Goal: Task Accomplishment & Management: Manage account settings

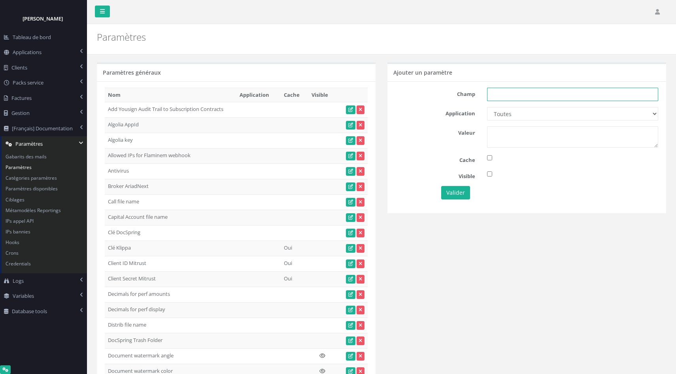
click at [514, 92] on input "text" at bounding box center [572, 94] width 171 height 13
paste input "SignaturIt activate"
type input "SignaturIt activate"
click at [507, 114] on select "Toutes Eurazeo Eurazeo LPs IH IH TESTS DEMO Partech Demo Seven 2" at bounding box center [572, 113] width 171 height 13
select select "6"
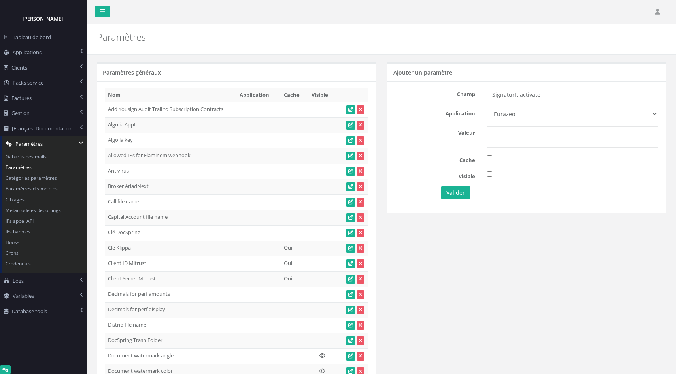
click at [487, 107] on select "Toutes Eurazeo Eurazeo LPs IH IH TESTS DEMO Partech Demo Seven 2" at bounding box center [572, 113] width 171 height 13
click at [521, 114] on select "Toutes Eurazeo Eurazeo LPs IH IH TESTS DEMO Partech Demo Seven 2" at bounding box center [572, 113] width 171 height 13
click at [487, 107] on select "Toutes Eurazeo Eurazeo LPs IH IH TESTS DEMO Partech Demo Seven 2" at bounding box center [572, 113] width 171 height 13
click at [515, 132] on textarea at bounding box center [572, 136] width 171 height 21
type textarea "1"
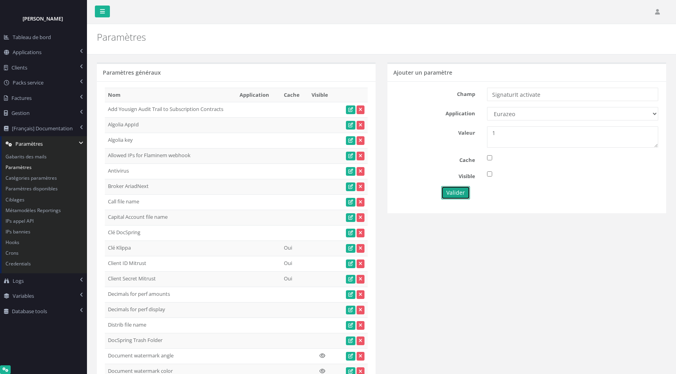
click at [457, 190] on button "Valider" at bounding box center [455, 192] width 29 height 13
click at [57, 52] on link "Applications" at bounding box center [43, 52] width 87 height 15
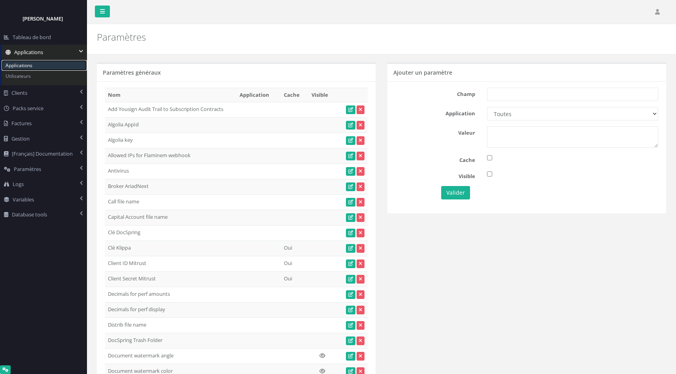
click at [29, 65] on link "Applications" at bounding box center [44, 65] width 85 height 11
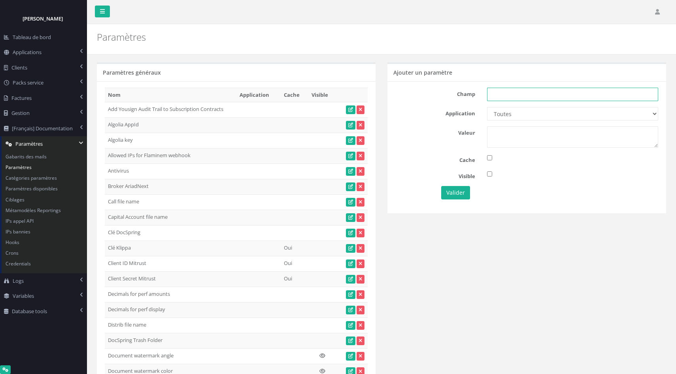
click at [516, 92] on input "text" at bounding box center [572, 94] width 171 height 13
paste input "SignaturIt params"
type input "SignaturIt params"
click at [532, 113] on select "Toutes Eurazeo Eurazeo LPs IH IH TESTS DEMO Partech Demo Seven 2" at bounding box center [572, 113] width 171 height 13
select select "6"
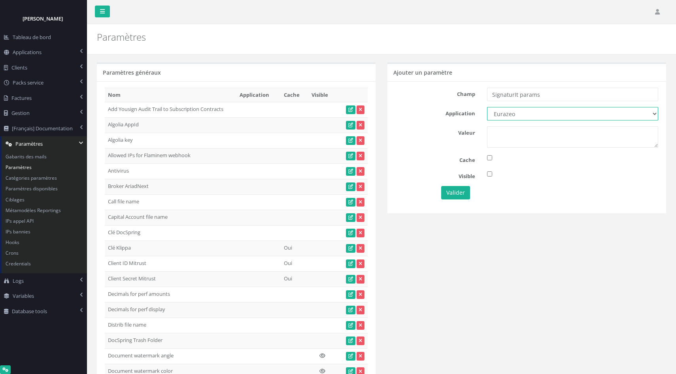
click at [487, 107] on select "Toutes Eurazeo Eurazeo LPs IH IH TESTS DEMO Partech Demo Seven 2" at bounding box center [572, 113] width 171 height 13
click at [507, 137] on textarea at bounding box center [572, 136] width 171 height 21
paste textarea "{ "client-secret": "88a/ERc4ANezHoUND7x1xy2NLDFAztqnr2pXA4HkhBXGdRJpht/KPm/bNXr…"
type textarea "{ "client-secret": "88a/ERc4ANezHoUND7x1xy2NLDFAztqnr2pXA4HkhBXGdRJpht/KPm/bNXr…"
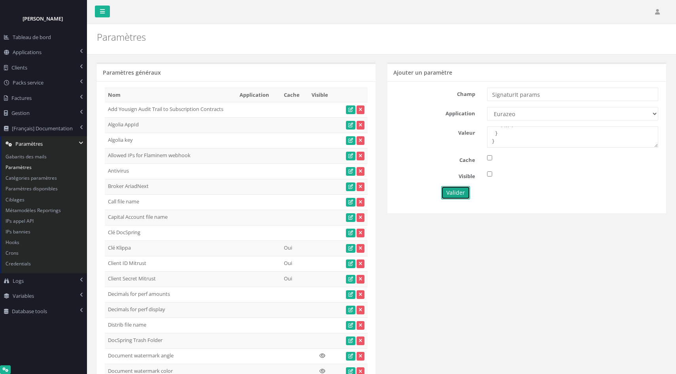
click at [462, 194] on button "Valider" at bounding box center [455, 192] width 29 height 13
